Goal: Information Seeking & Learning: Learn about a topic

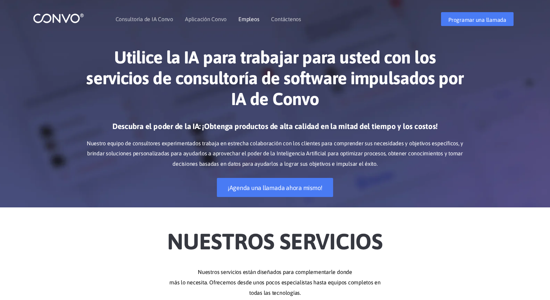
click at [255, 19] on font "Empleos" at bounding box center [248, 19] width 21 height 6
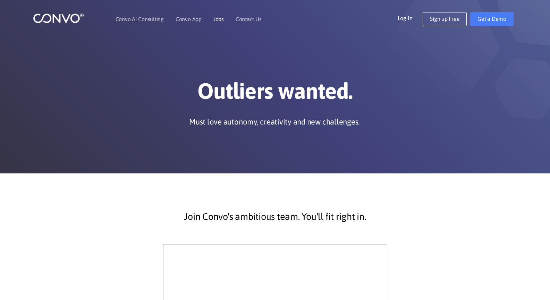
click at [218, 22] on link "Jobs" at bounding box center [218, 19] width 10 height 6
click at [136, 19] on link "Convo AI Consulting" at bounding box center [139, 19] width 48 height 6
